Goal: Find contact information: Find contact information

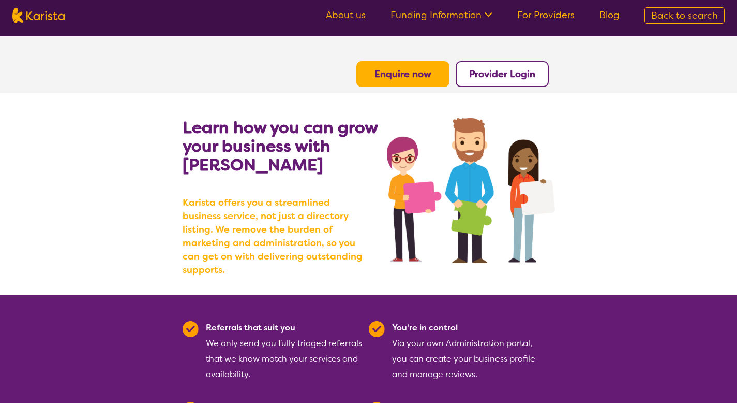
click at [486, 70] on b "Provider Login" at bounding box center [502, 74] width 66 height 12
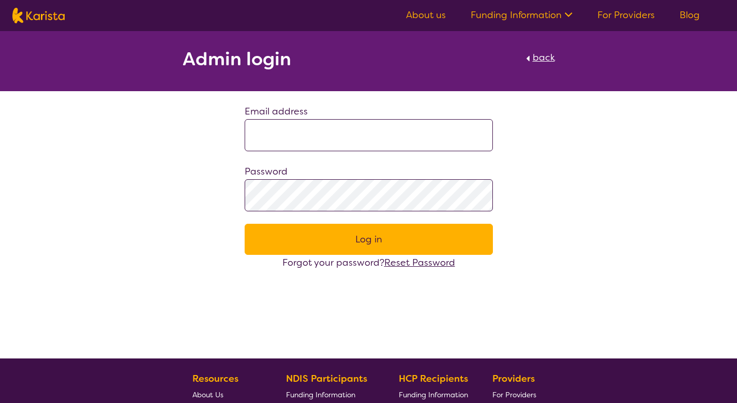
click at [406, 132] on input at bounding box center [369, 135] width 248 height 32
type input "**********"
click at [630, 17] on link "For Providers" at bounding box center [626, 15] width 57 height 12
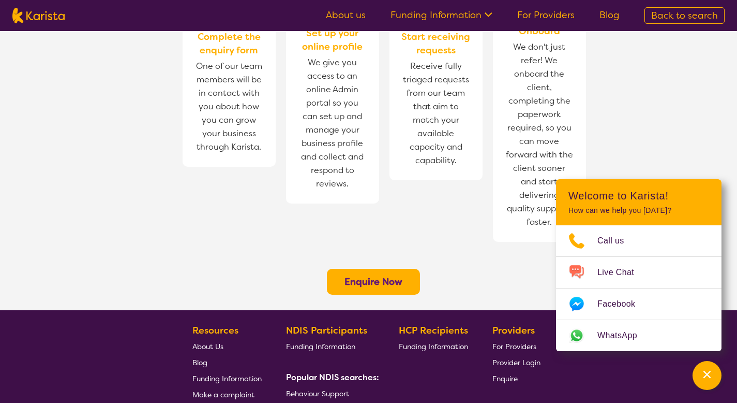
scroll to position [752, 0]
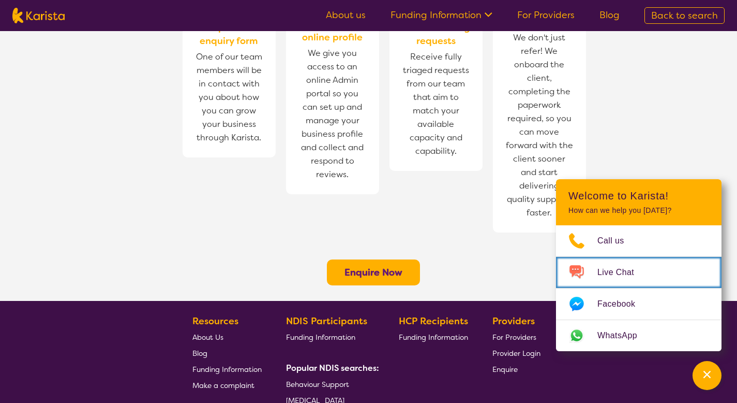
click at [685, 269] on link "Live Chat" at bounding box center [639, 272] width 166 height 31
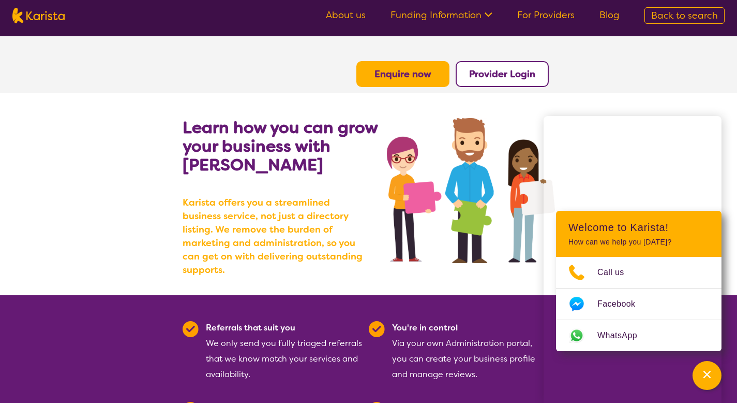
scroll to position [191, 0]
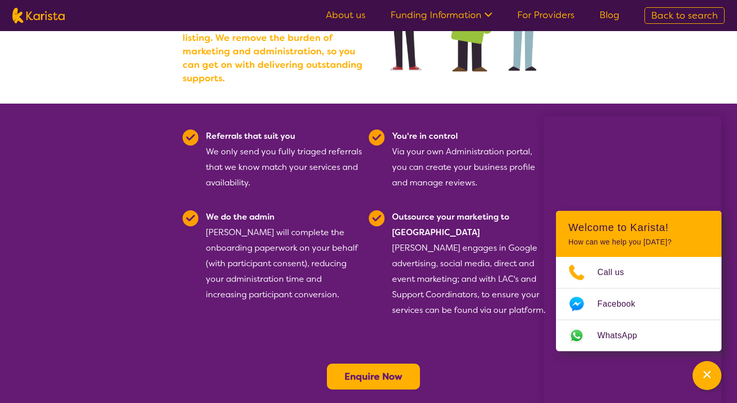
click at [357, 363] on button "Enquire Now" at bounding box center [373, 376] width 93 height 26
click at [363, 370] on b "Enquire Now" at bounding box center [374, 376] width 58 height 12
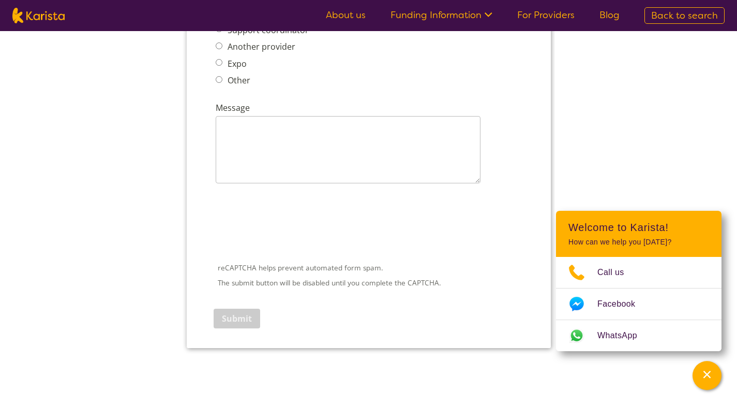
scroll to position [1392, 0]
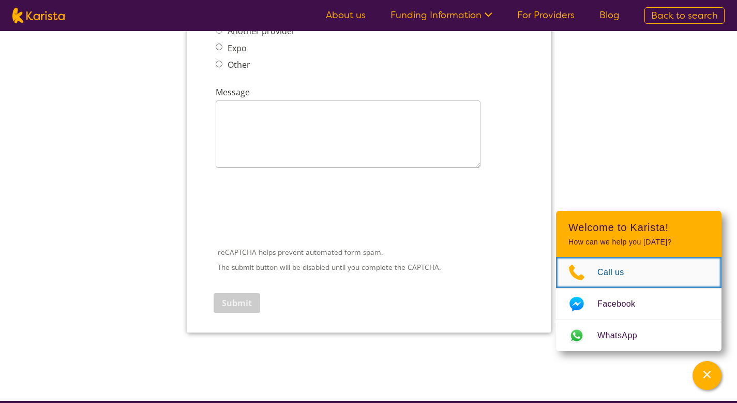
click at [0, 0] on span "Call us" at bounding box center [0, 0] width 0 height 0
